Goal: Transaction & Acquisition: Purchase product/service

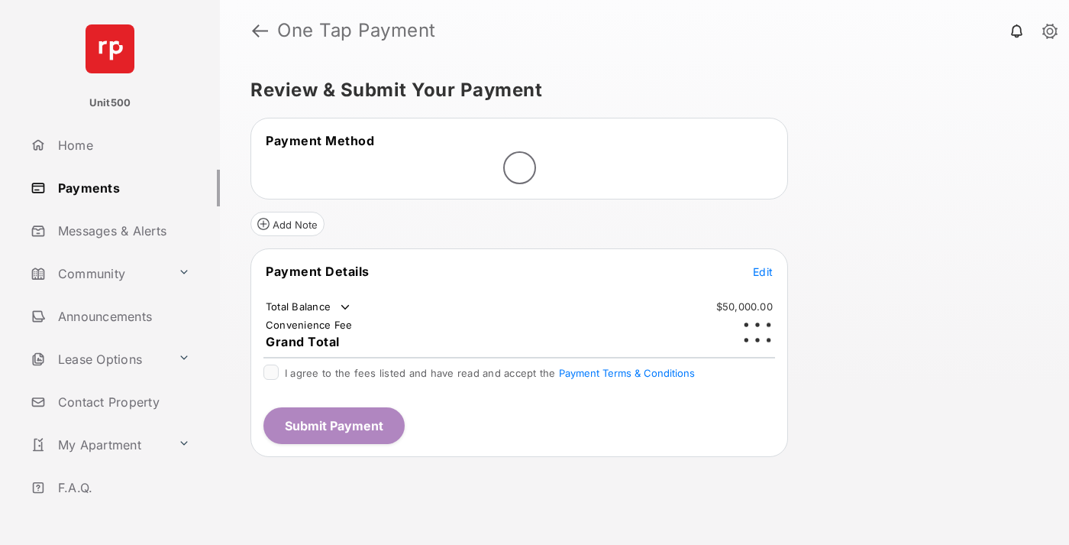
click at [763, 265] on span "Edit" at bounding box center [763, 271] width 20 height 13
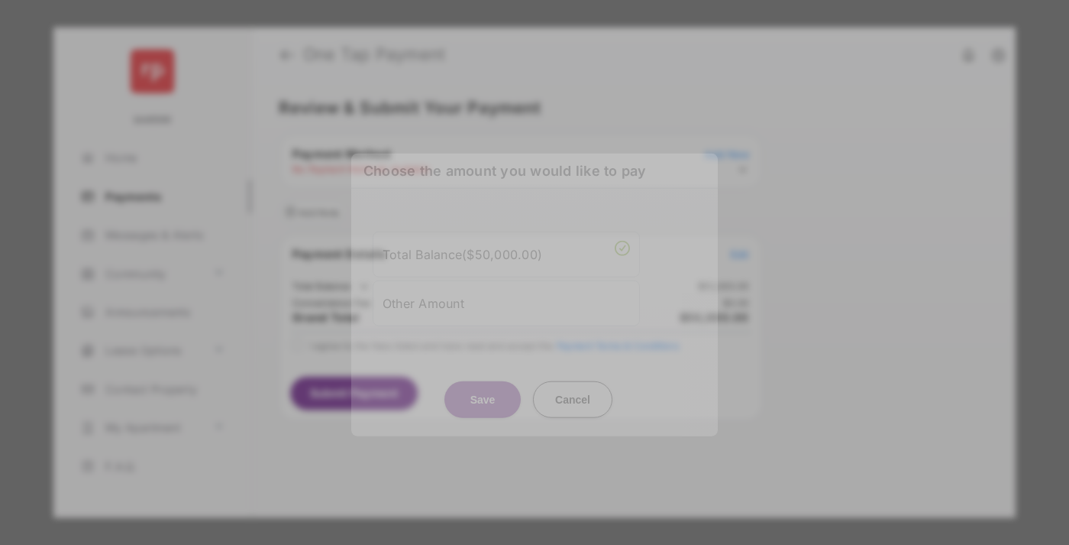
click at [506, 303] on div "Other Amount" at bounding box center [507, 303] width 248 height 26
type input "****"
click at [483, 404] on button "Save" at bounding box center [483, 398] width 76 height 37
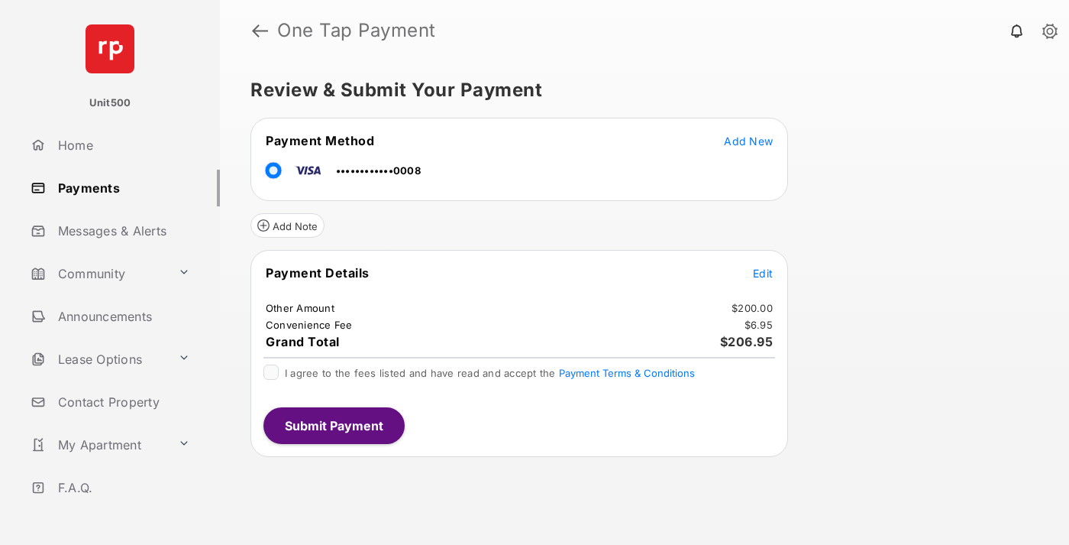
click at [763, 273] on span "Edit" at bounding box center [763, 273] width 20 height 13
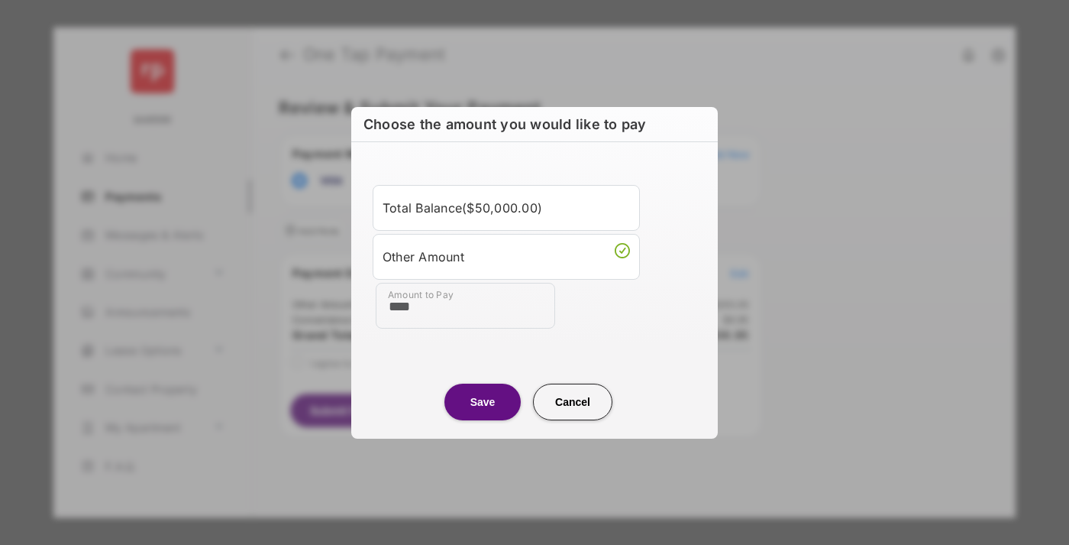
click at [483, 401] on button "Save" at bounding box center [483, 401] width 76 height 37
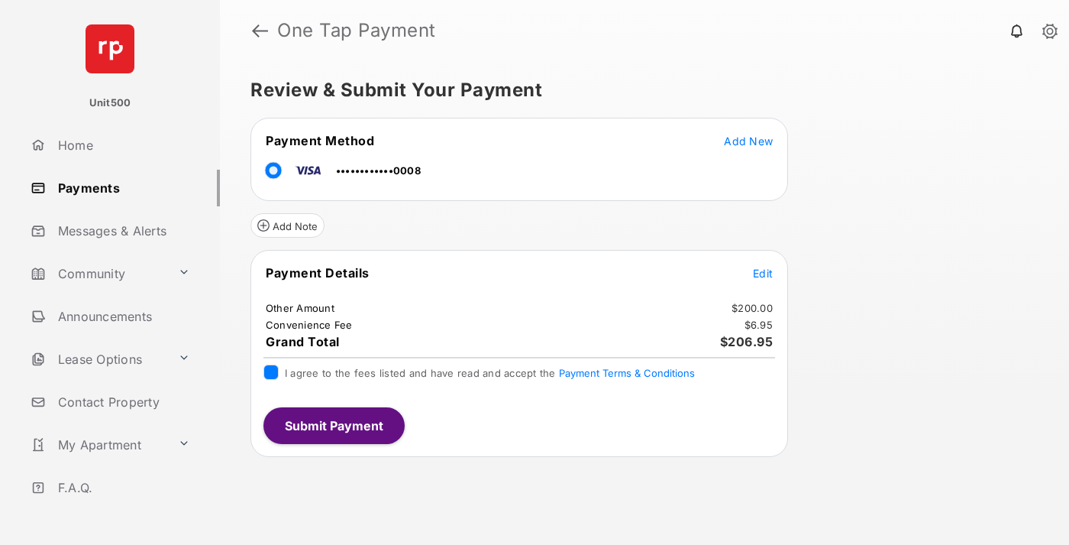
click at [333, 425] on button "Submit Payment" at bounding box center [334, 425] width 141 height 37
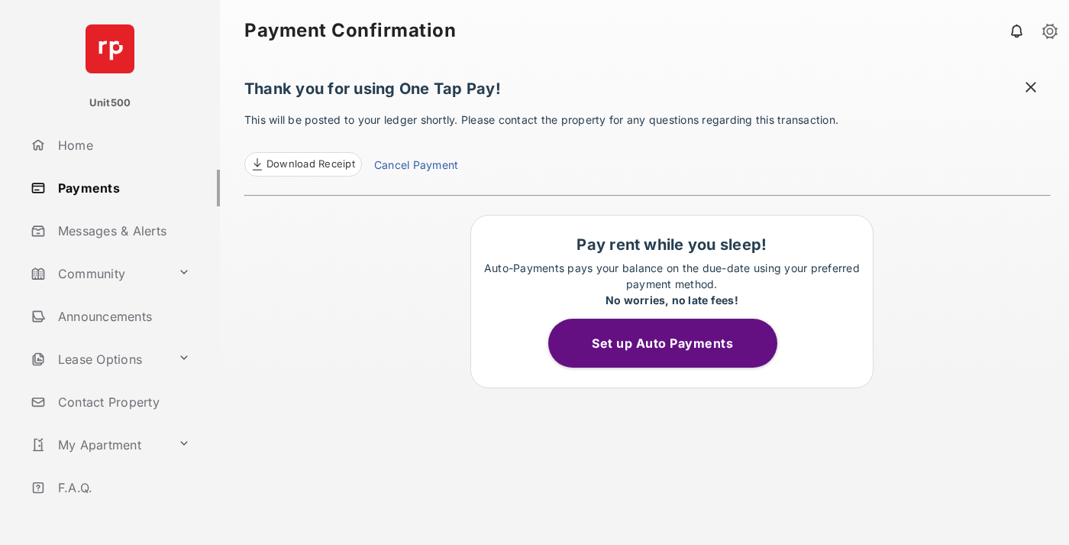
click at [1031, 89] on span at bounding box center [1031, 88] width 15 height 19
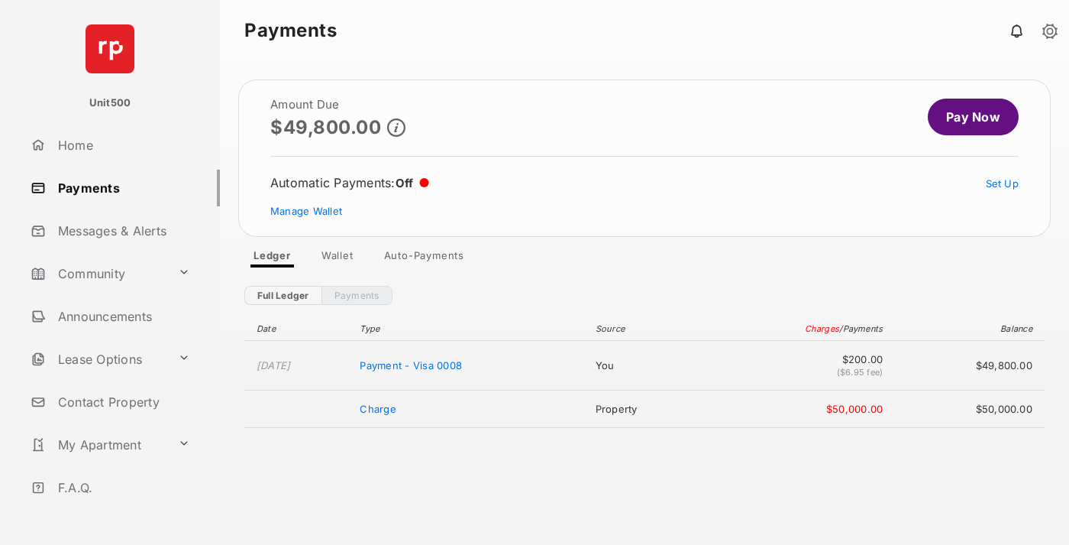
click at [306, 211] on link "Manage Wallet" at bounding box center [306, 211] width 72 height 12
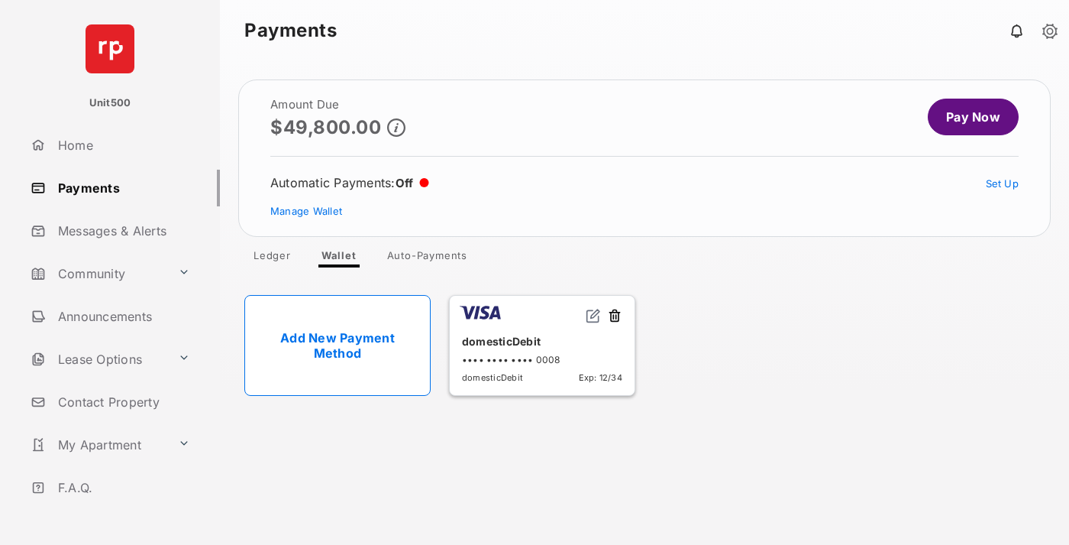
click at [615, 316] on button at bounding box center [614, 317] width 15 height 18
